Goal: Transaction & Acquisition: Purchase product/service

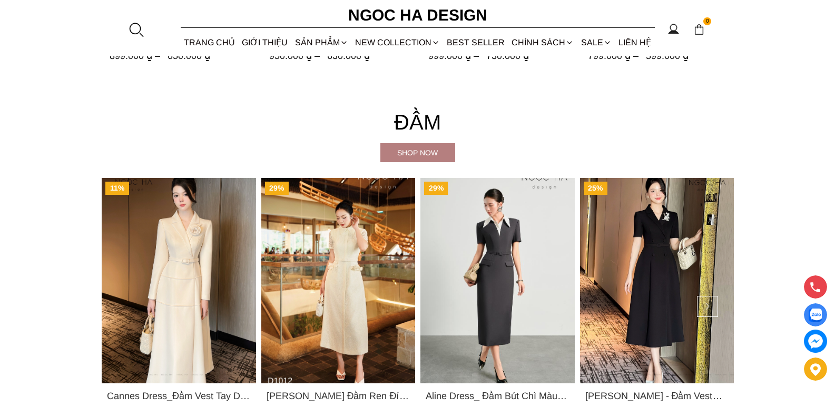
scroll to position [1787, 0]
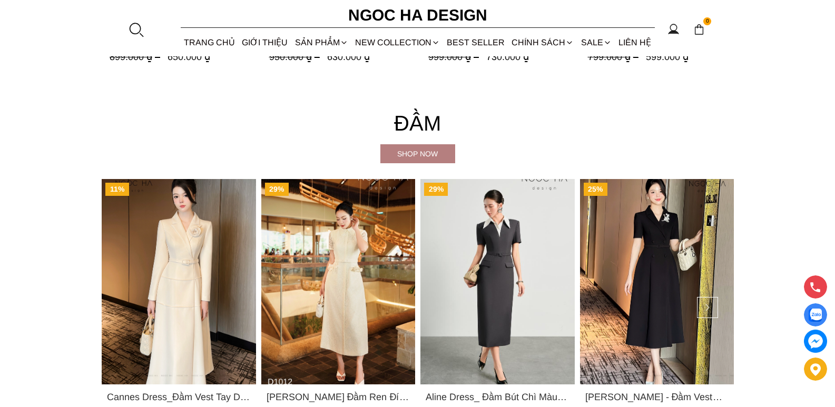
click at [419, 153] on div "Shop now" at bounding box center [417, 154] width 75 height 12
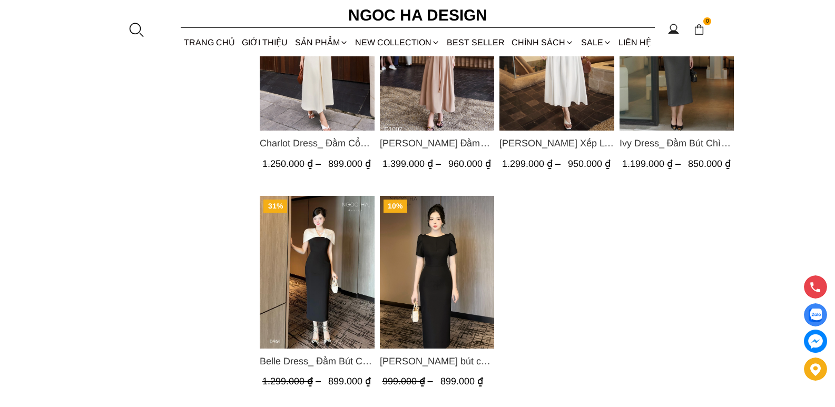
scroll to position [1212, 0]
